Goal: Navigation & Orientation: Understand site structure

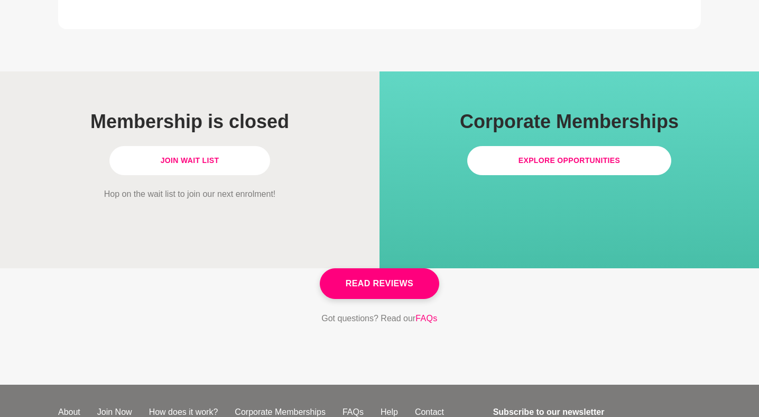
scroll to position [3015, 0]
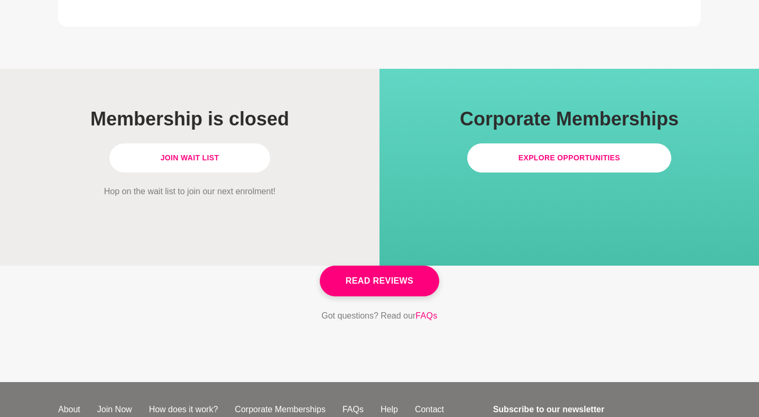
click at [154, 143] on link "Join Wait List" at bounding box center [189, 157] width 161 height 29
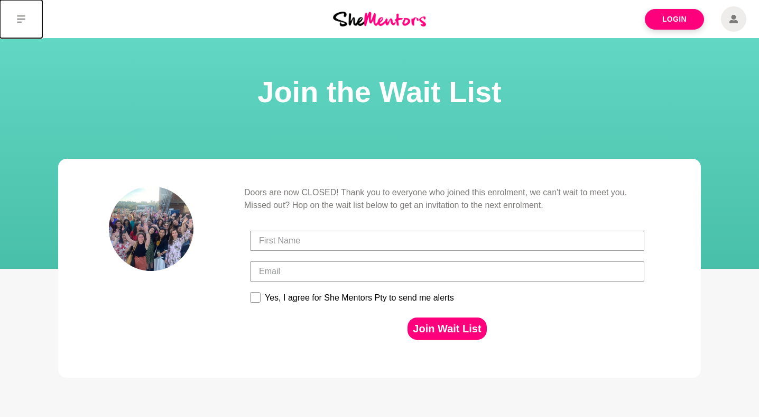
click at [24, 20] on icon at bounding box center [21, 19] width 8 height 8
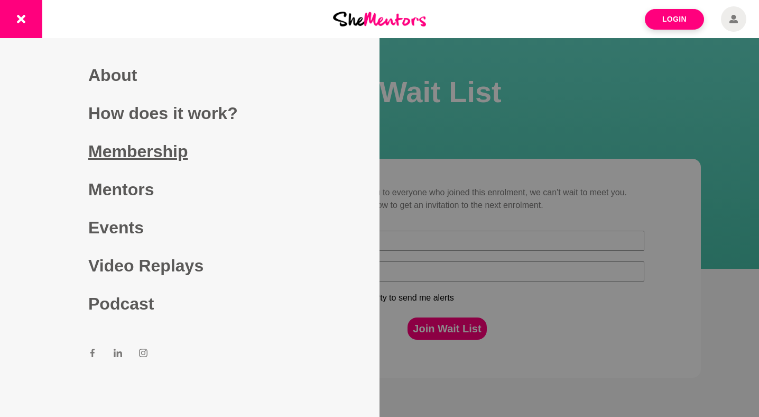
click at [119, 146] on link "Membership" at bounding box center [189, 151] width 203 height 38
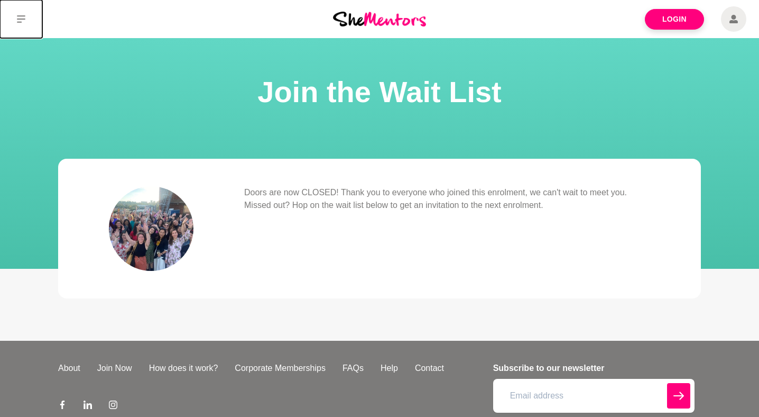
click at [23, 17] on icon at bounding box center [21, 19] width 8 height 8
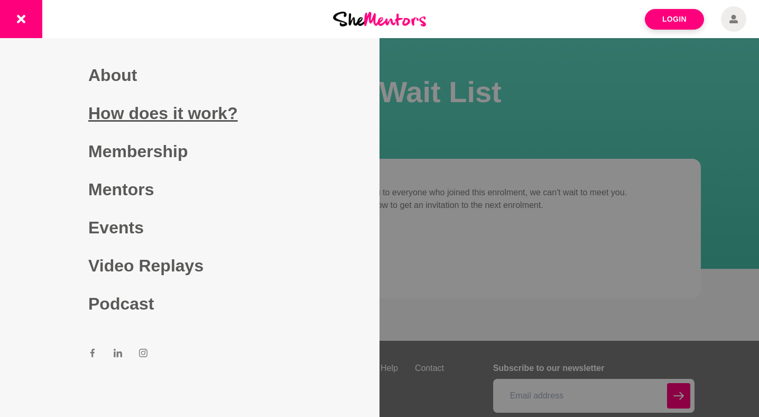
click at [109, 110] on link "How does it work?" at bounding box center [189, 113] width 203 height 38
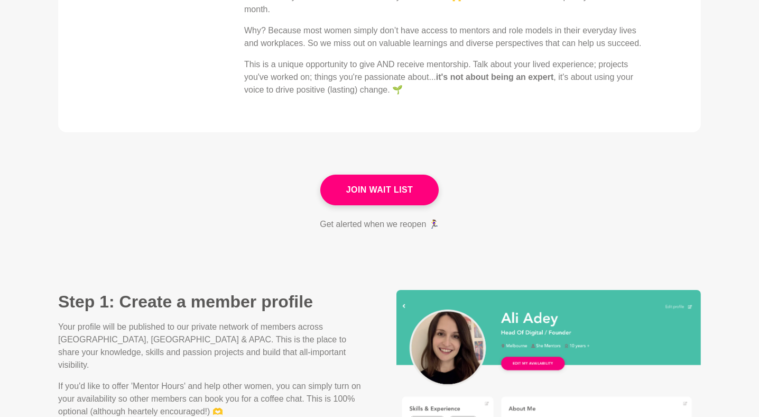
scroll to position [614, 0]
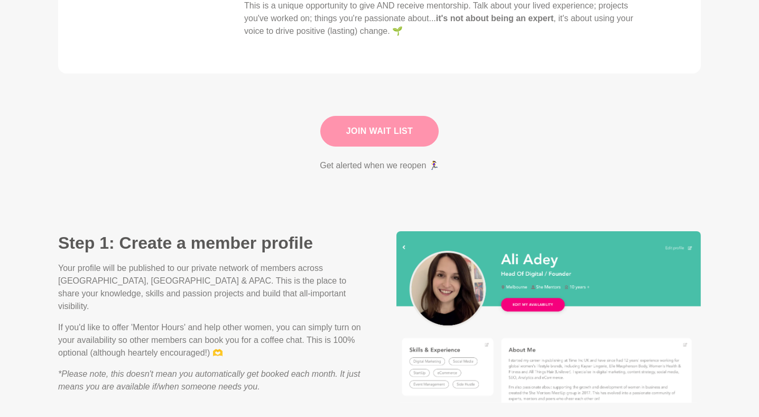
click at [332, 123] on link "Join Wait List" at bounding box center [379, 131] width 119 height 31
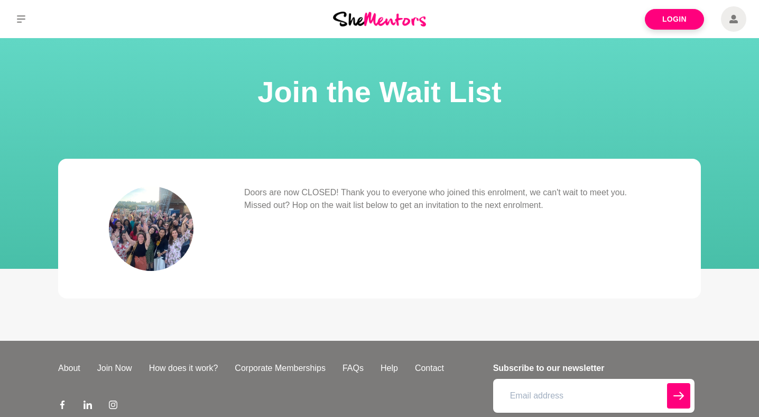
click at [362, 19] on img at bounding box center [379, 19] width 93 height 14
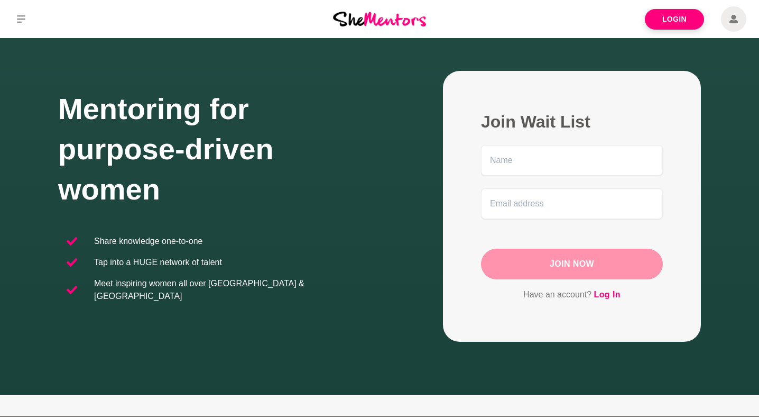
scroll to position [165, 0]
